Goal: Information Seeking & Learning: Learn about a topic

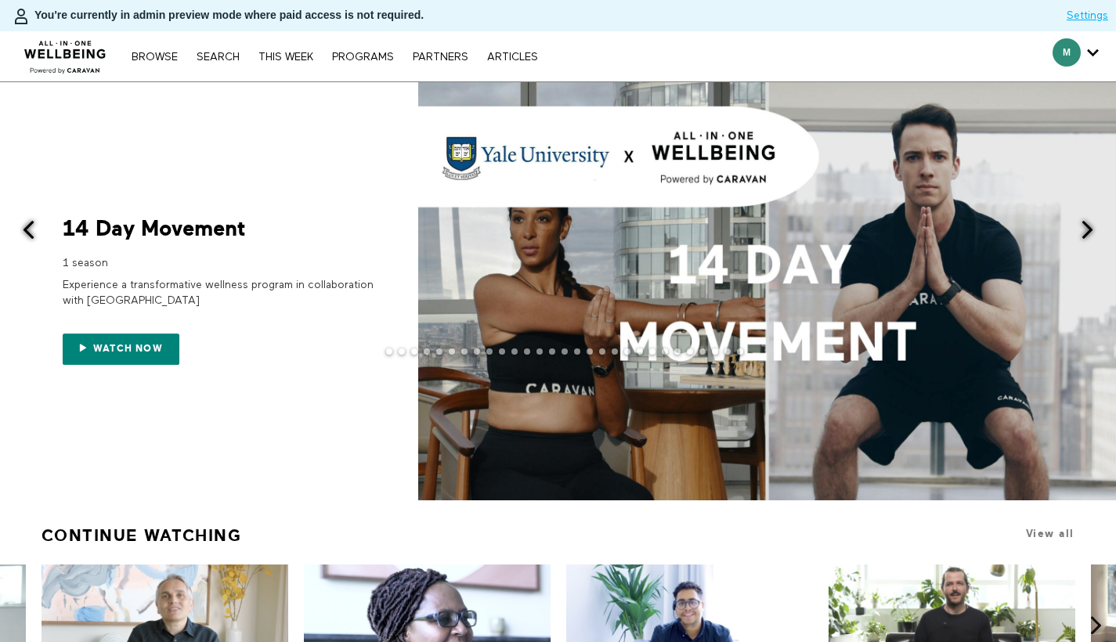
click at [1088, 238] on span at bounding box center [1088, 230] width 20 height 20
click at [1089, 229] on span at bounding box center [1088, 230] width 20 height 20
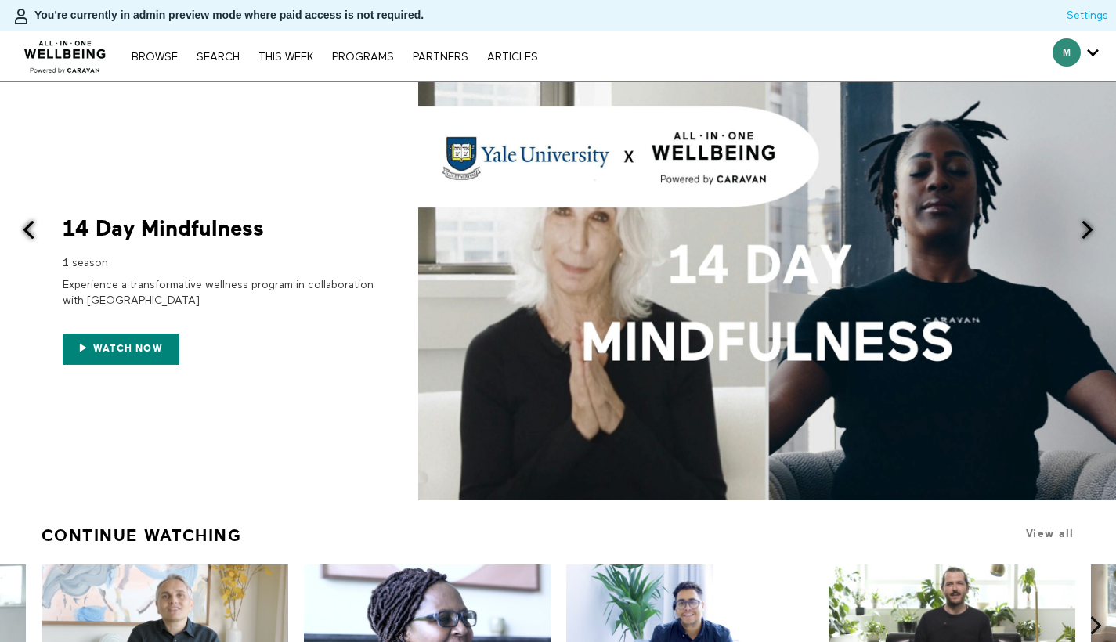
click at [1089, 229] on span at bounding box center [1088, 230] width 20 height 20
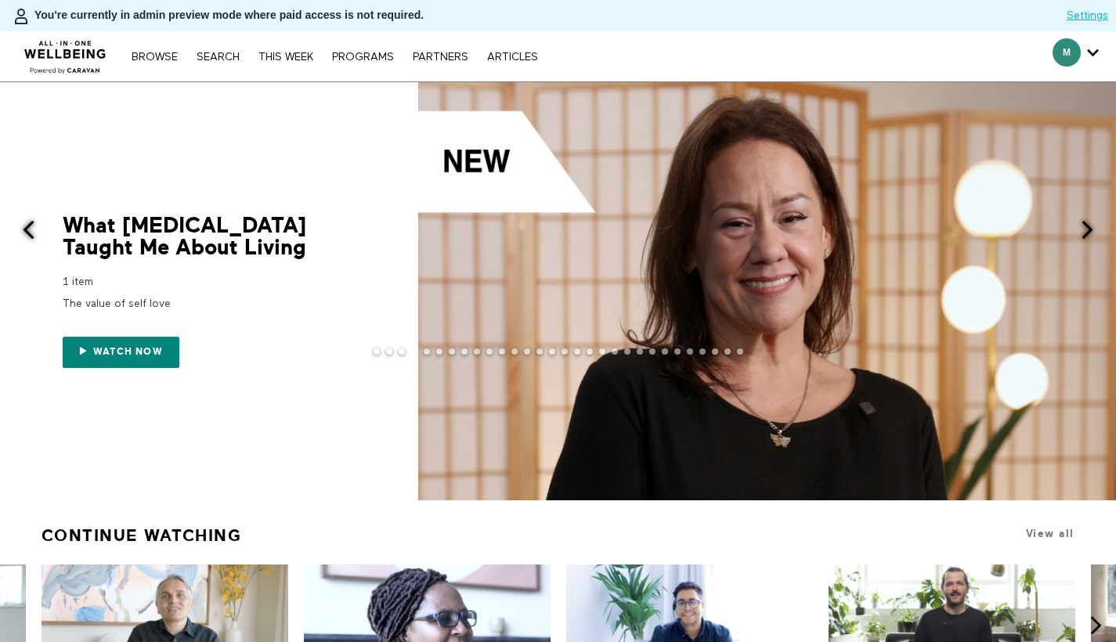
click at [36, 240] on button at bounding box center [19, 231] width 38 height 298
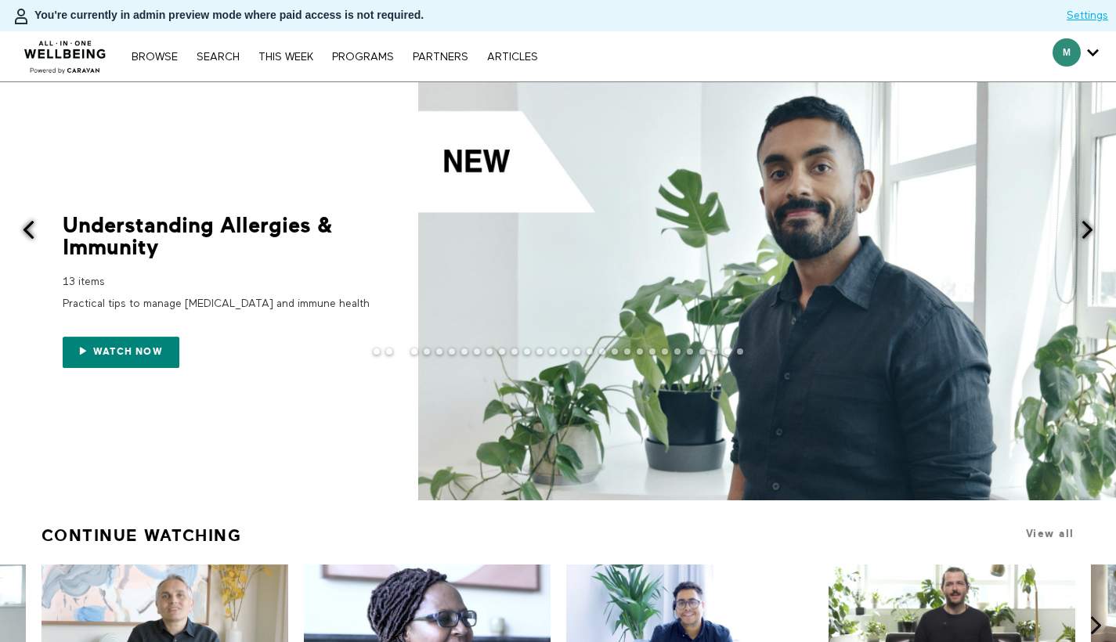
click at [26, 235] on span at bounding box center [29, 230] width 20 height 20
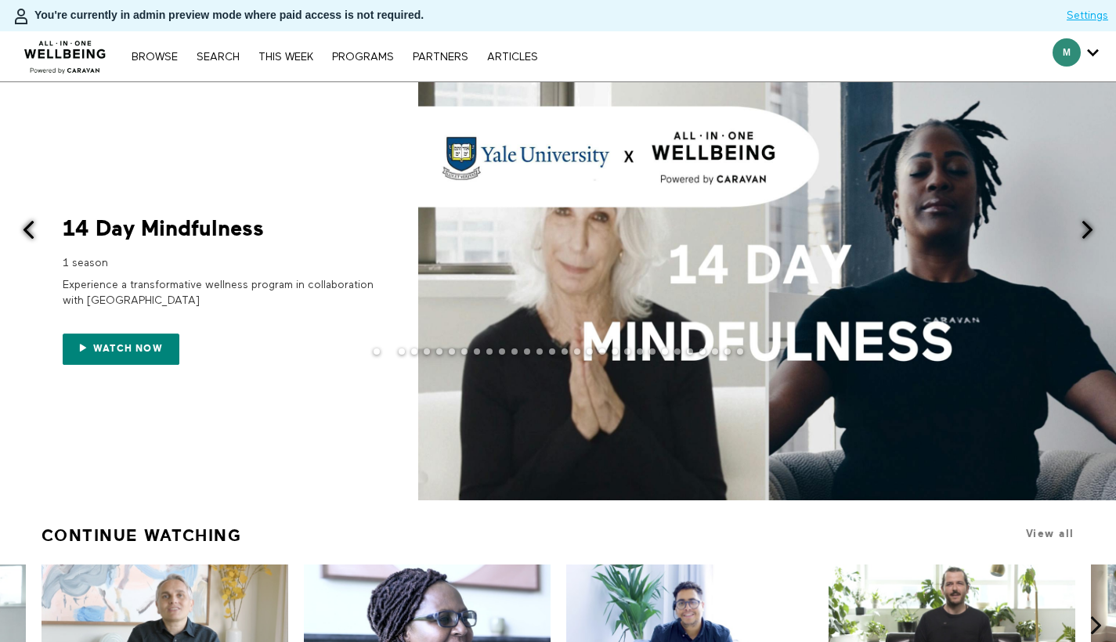
click at [1086, 229] on span at bounding box center [1088, 230] width 20 height 20
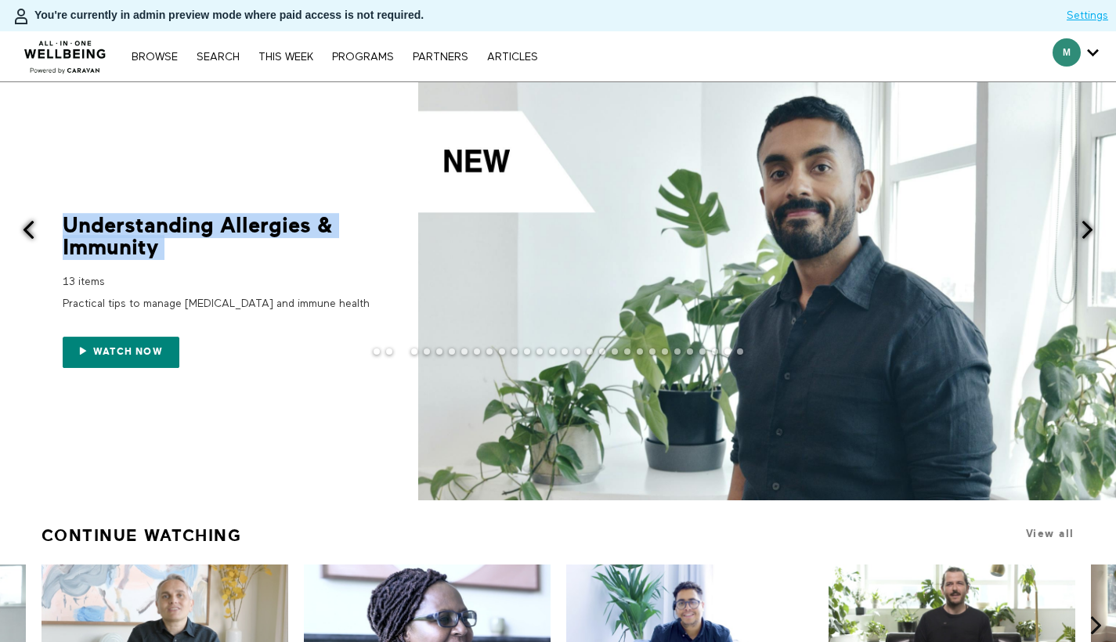
drag, startPoint x: 58, startPoint y: 217, endPoint x: 232, endPoint y: 266, distance: 180.8
click at [233, 268] on div "Understanding [MEDICAL_DATA] & Immunity 13 items Practical tips to manage [MEDI…" at bounding box center [188, 292] width 376 height 154
copy div "Understanding Allergies & Immunity"
click at [1097, 226] on span at bounding box center [1088, 230] width 20 height 20
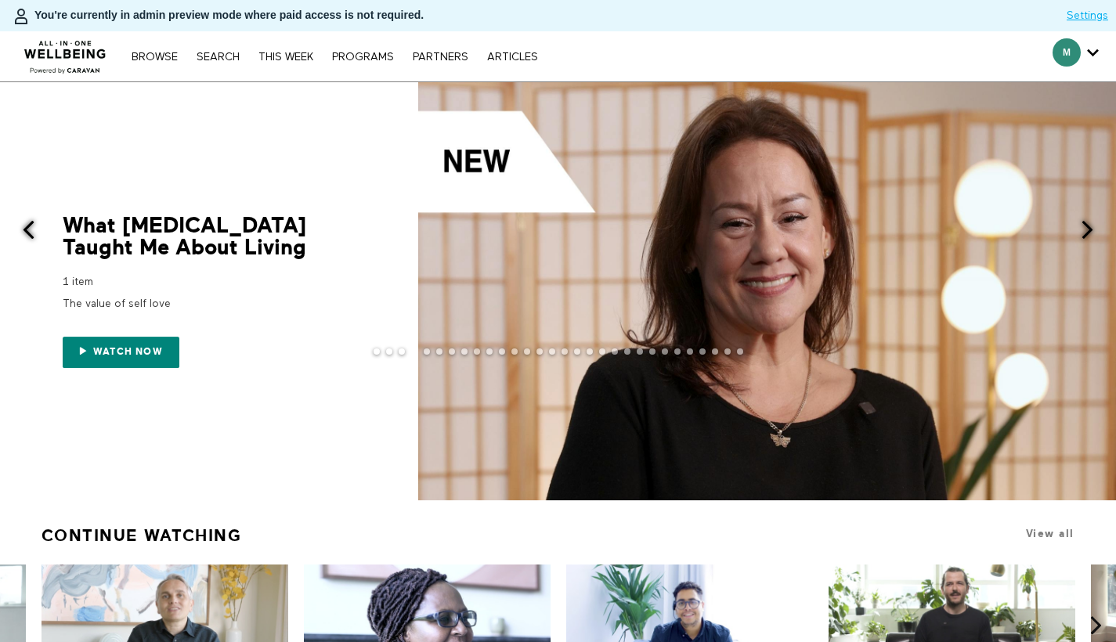
click at [1093, 229] on span at bounding box center [1088, 230] width 20 height 20
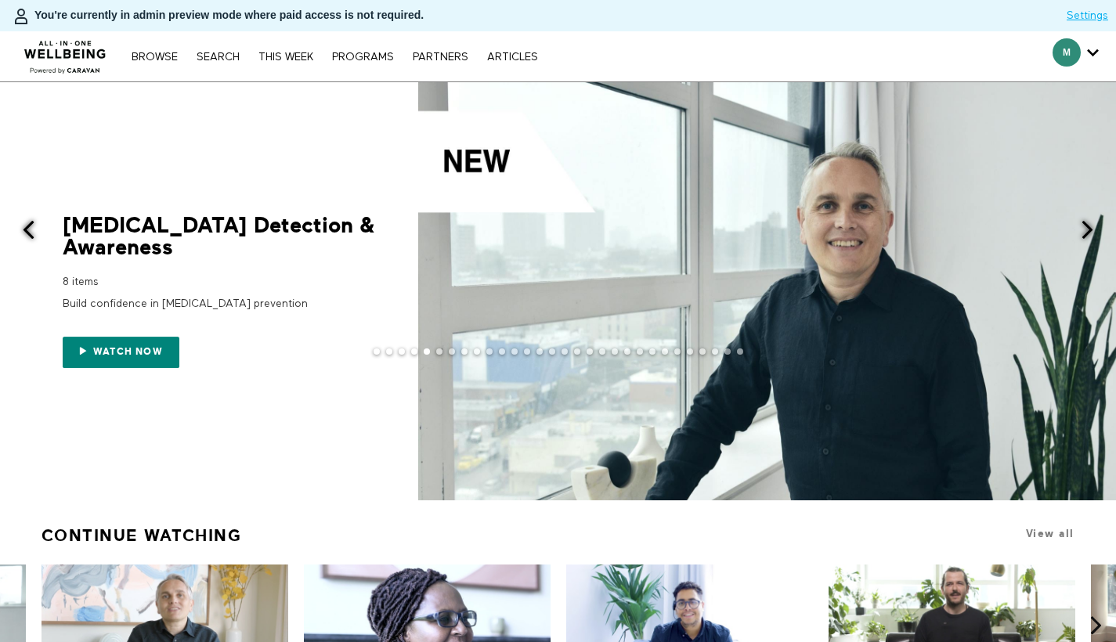
click at [1093, 228] on span at bounding box center [1088, 230] width 20 height 20
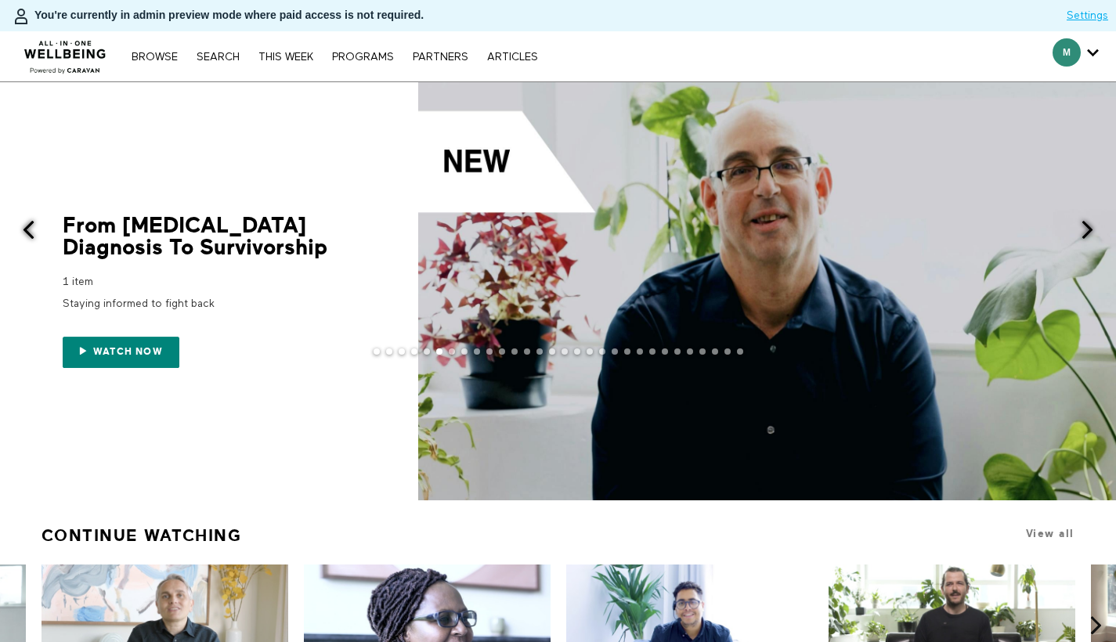
click at [1093, 229] on span at bounding box center [1088, 230] width 20 height 20
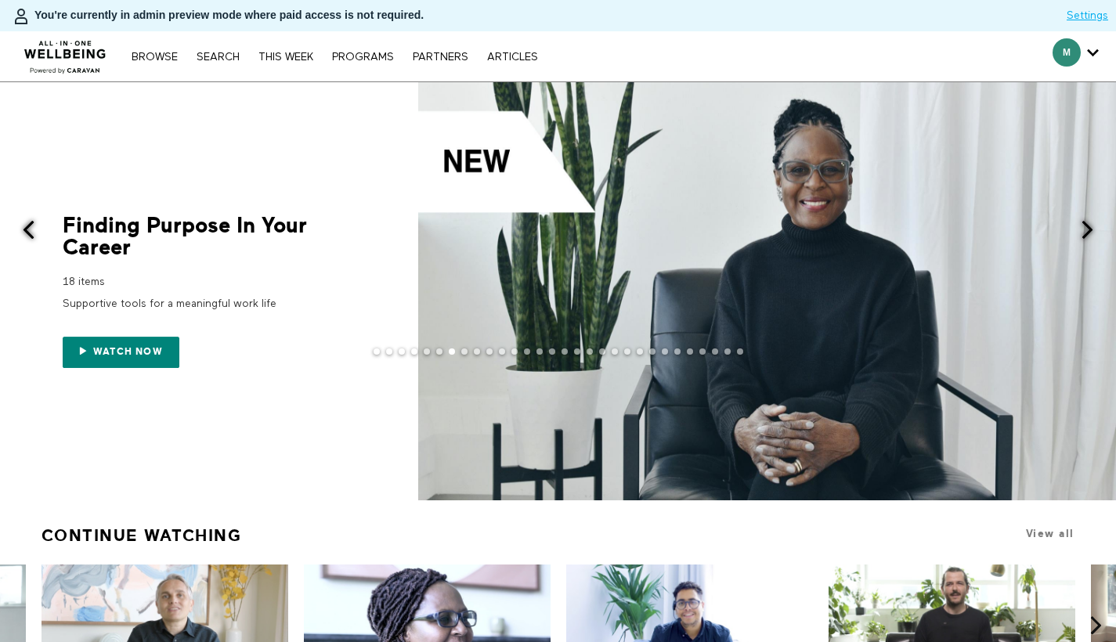
click at [1093, 229] on span at bounding box center [1088, 230] width 20 height 20
